Goal: Contribute content: Add original content to the website for others to see

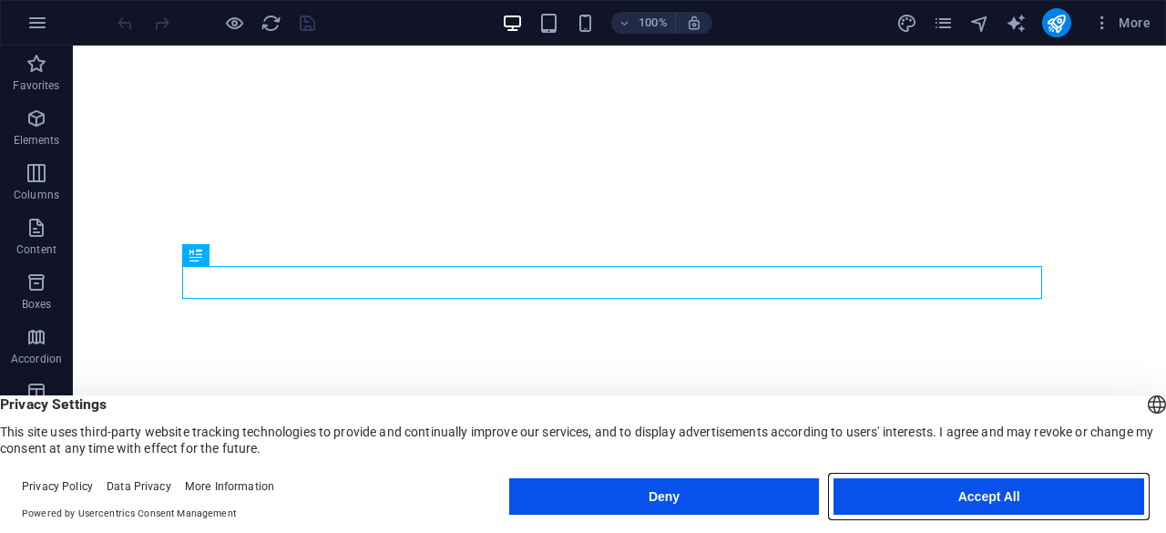
click at [1018, 496] on button "Accept All" at bounding box center [988, 496] width 311 height 36
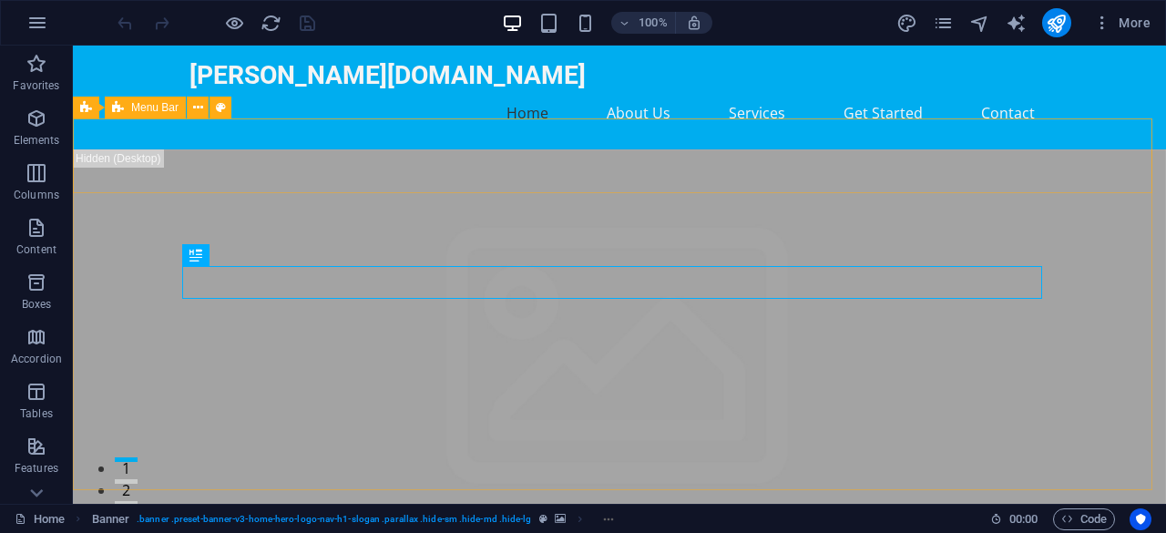
click at [143, 108] on span "Menu Bar" at bounding box center [154, 107] width 47 height 11
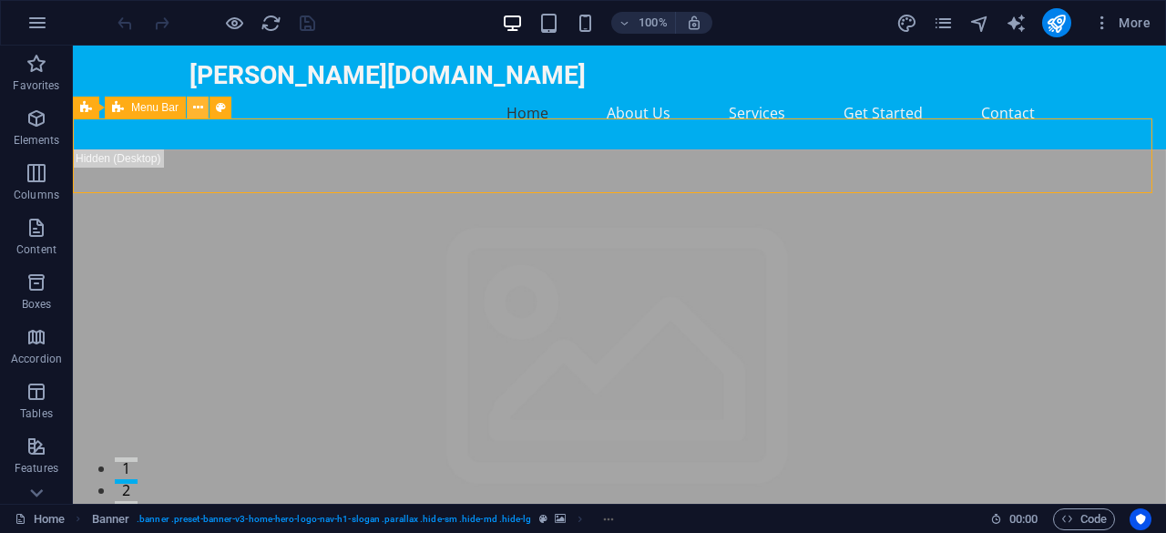
click at [199, 104] on icon at bounding box center [198, 107] width 10 height 19
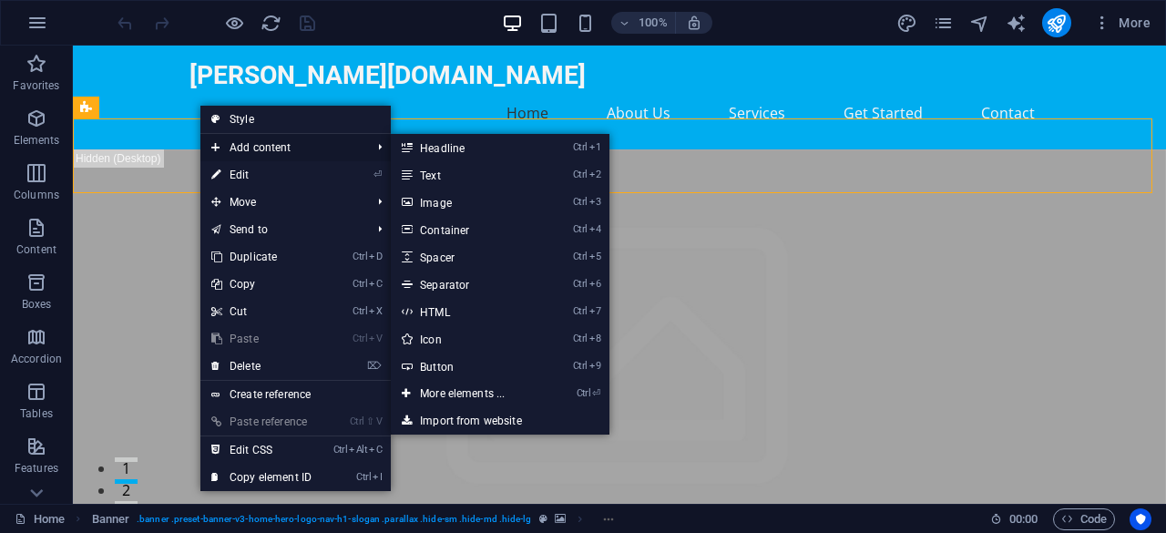
click at [253, 146] on span "Add content" at bounding box center [281, 147] width 163 height 27
click at [453, 205] on link "Ctrl 3 Image" at bounding box center [466, 201] width 150 height 27
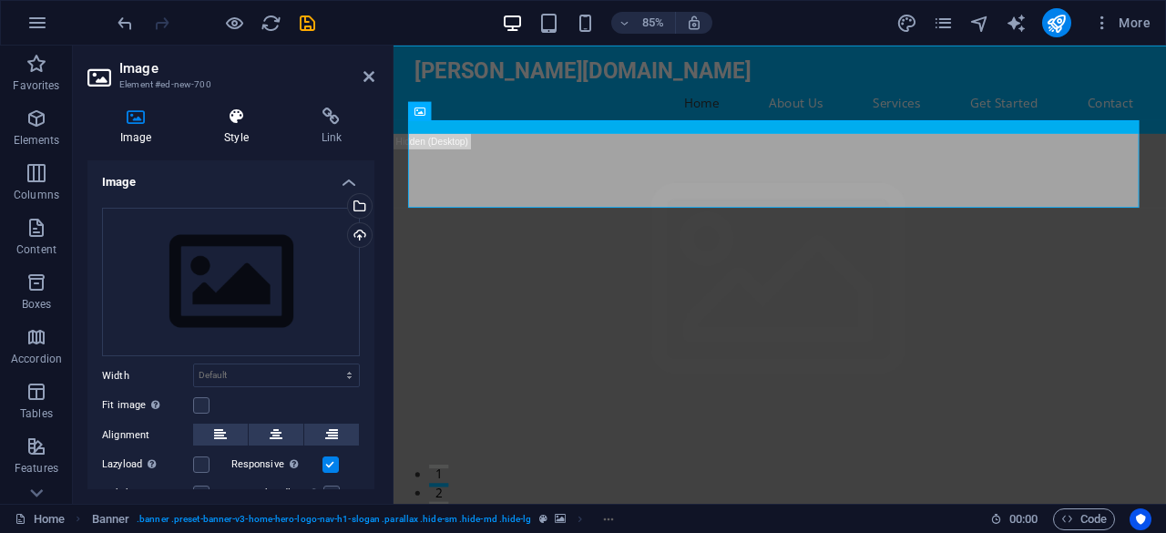
click at [239, 117] on icon at bounding box center [235, 116] width 89 height 18
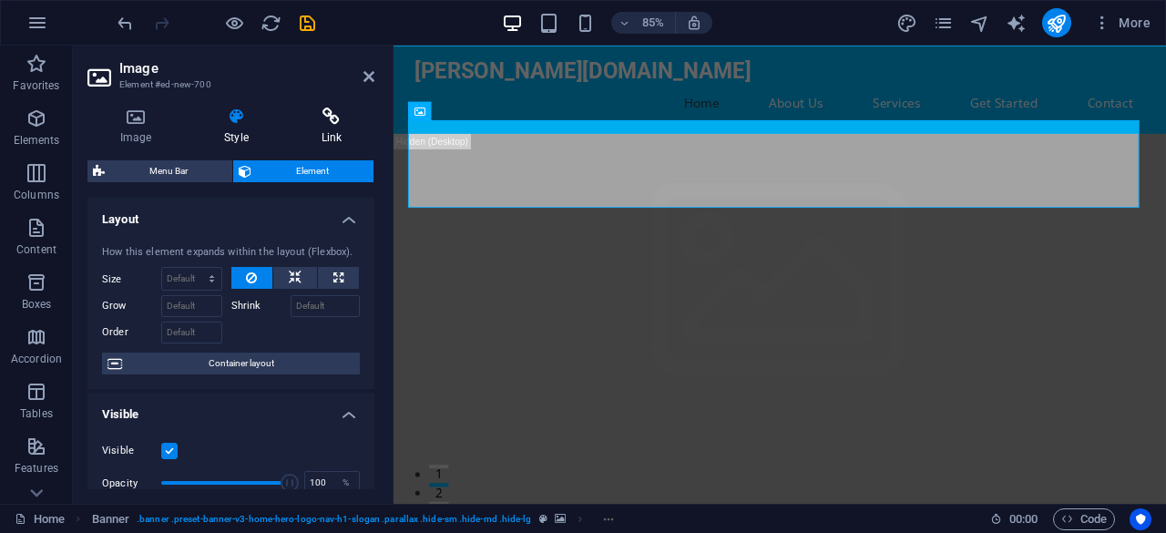
click at [324, 117] on icon at bounding box center [332, 116] width 86 height 18
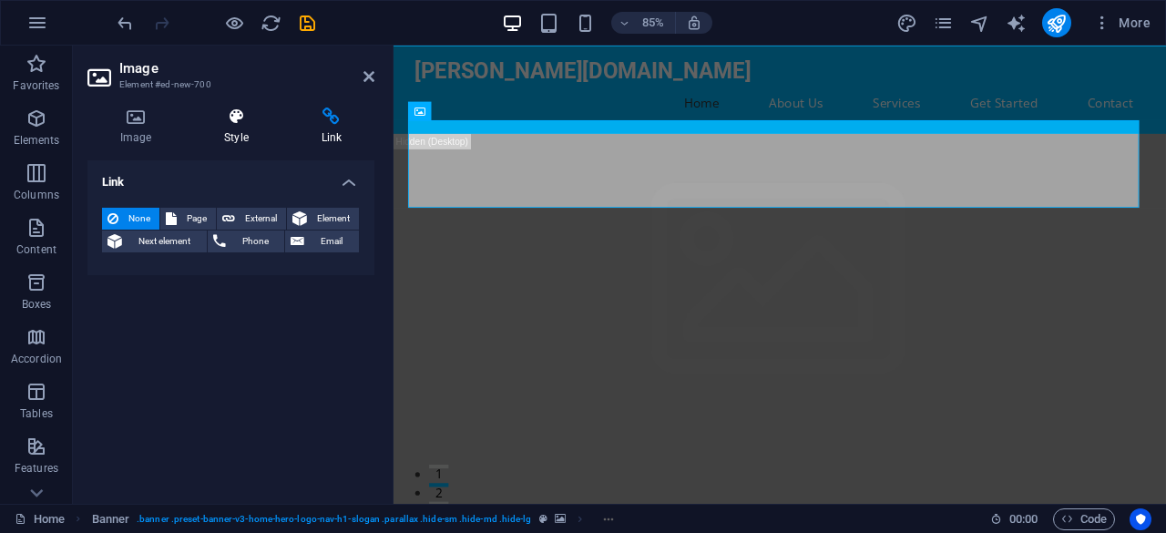
click at [245, 125] on icon at bounding box center [235, 116] width 89 height 18
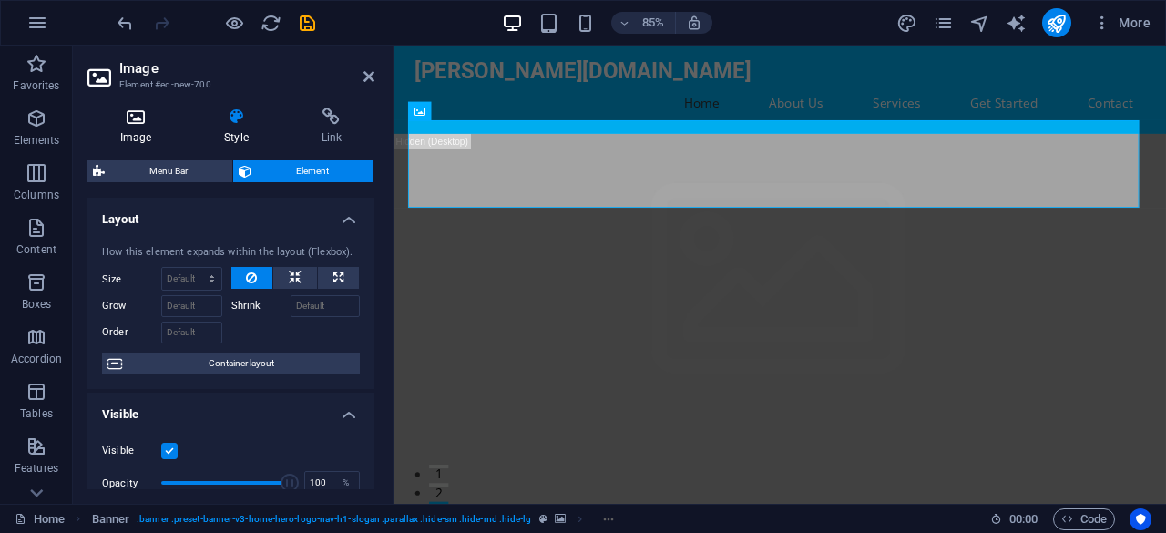
click at [133, 119] on icon at bounding box center [135, 116] width 97 height 18
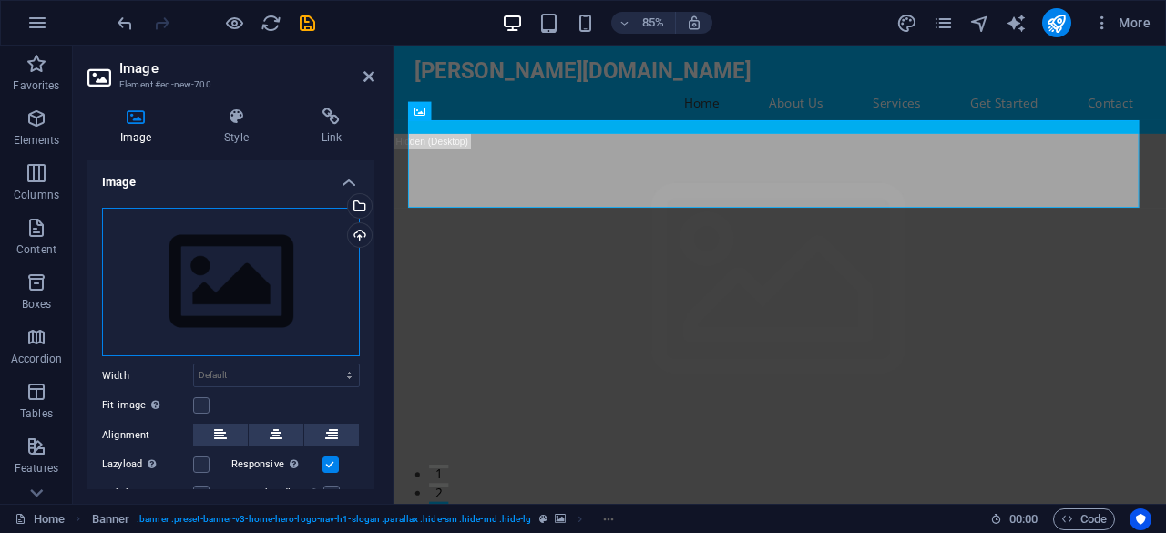
click at [197, 275] on div "Drag files here, click to choose files or select files from Files or our free s…" at bounding box center [231, 282] width 258 height 149
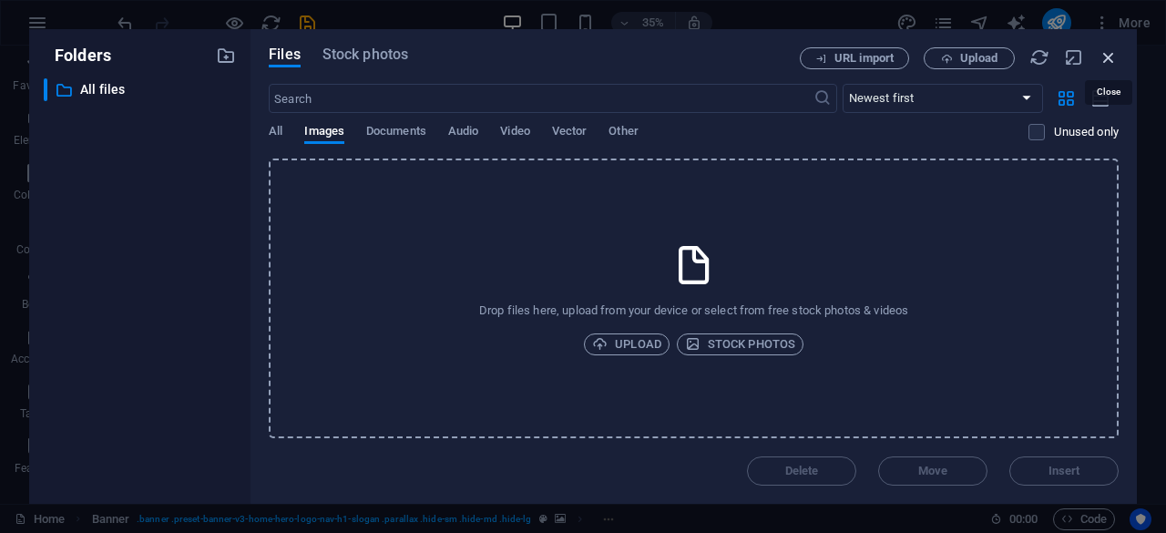
click at [1104, 57] on icon "button" at bounding box center [1108, 57] width 20 height 20
